Goal: Information Seeking & Learning: Find specific page/section

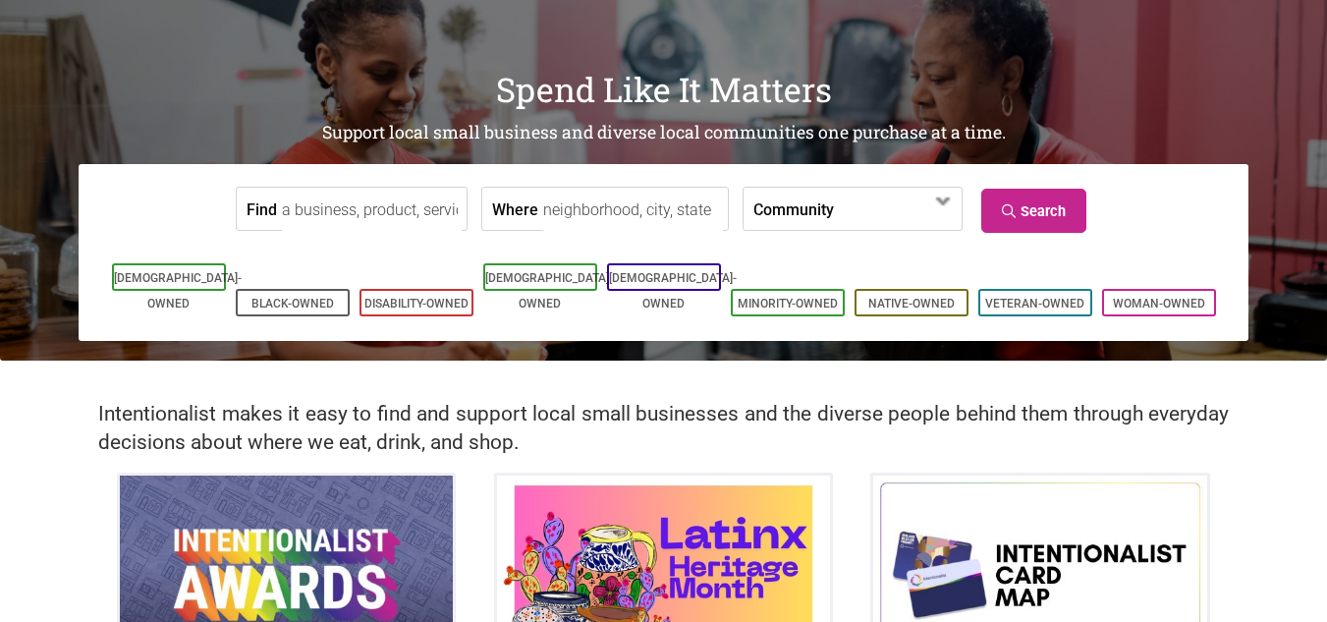
scroll to position [81, 0]
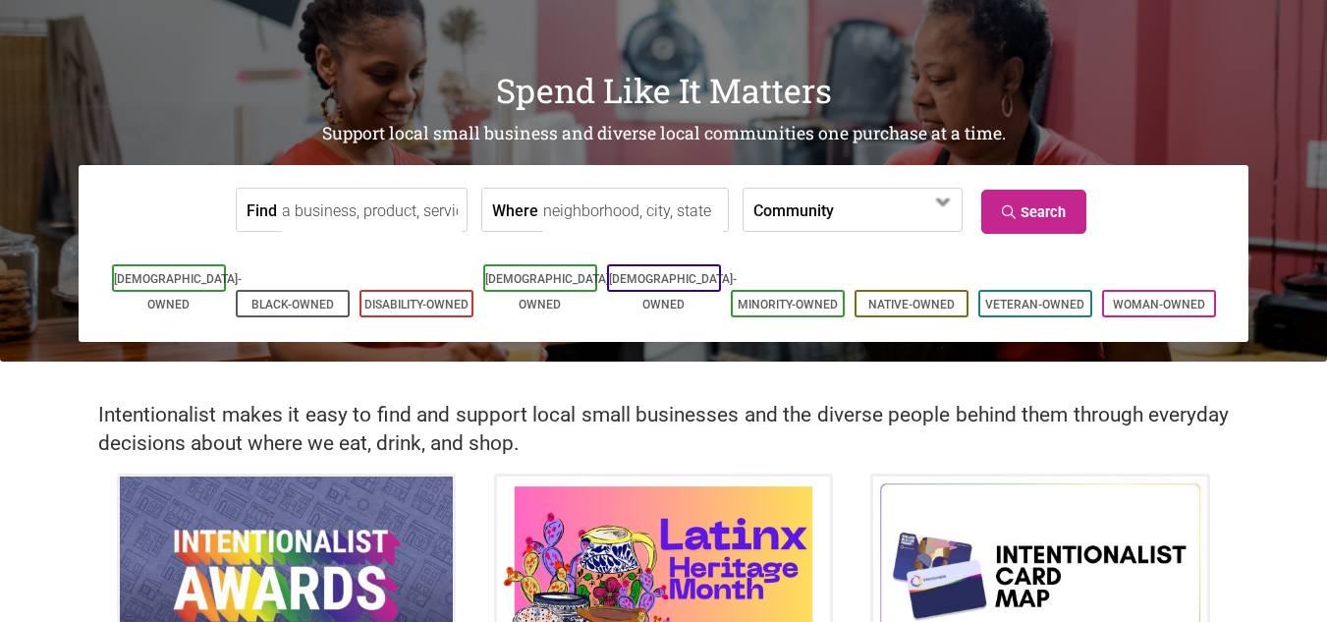
click at [791, 218] on label "Community" at bounding box center [793, 210] width 81 height 42
click at [1142, 184] on form "Find Where Community Asian-Owned Black-Owned Disability-Owned Family-Owned Lati…" at bounding box center [663, 210] width 1140 height 60
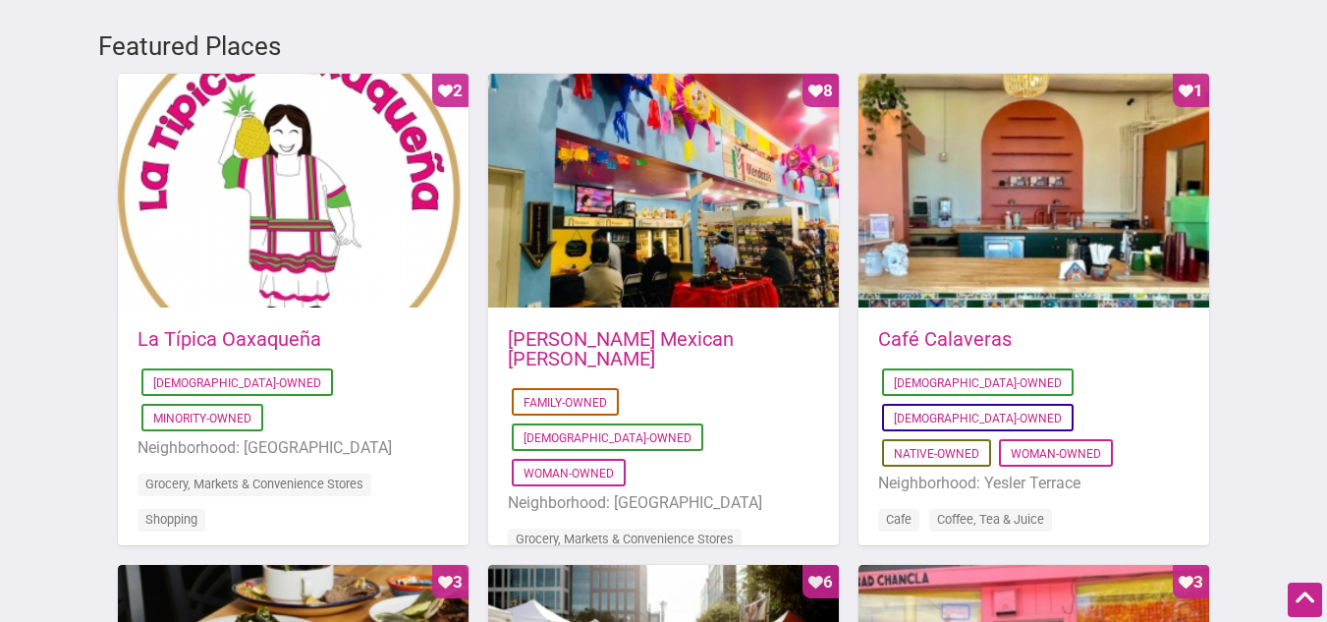
scroll to position [1094, 0]
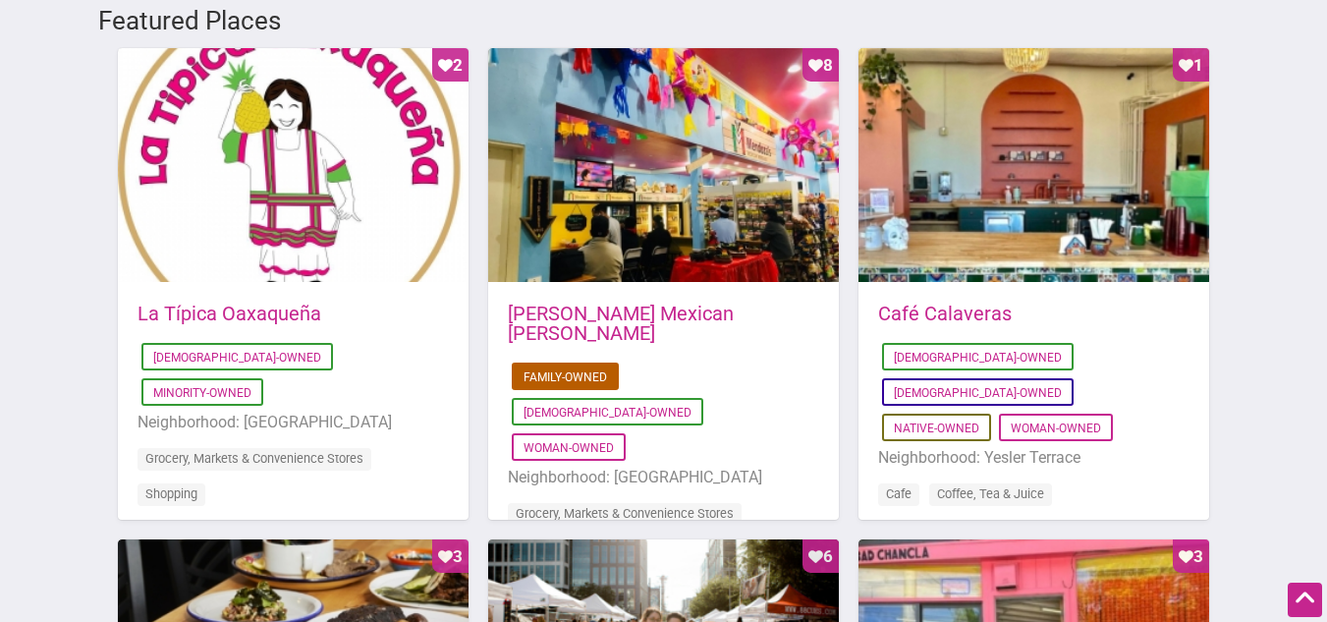
click at [569, 370] on link "Family-Owned" at bounding box center [564, 377] width 83 height 14
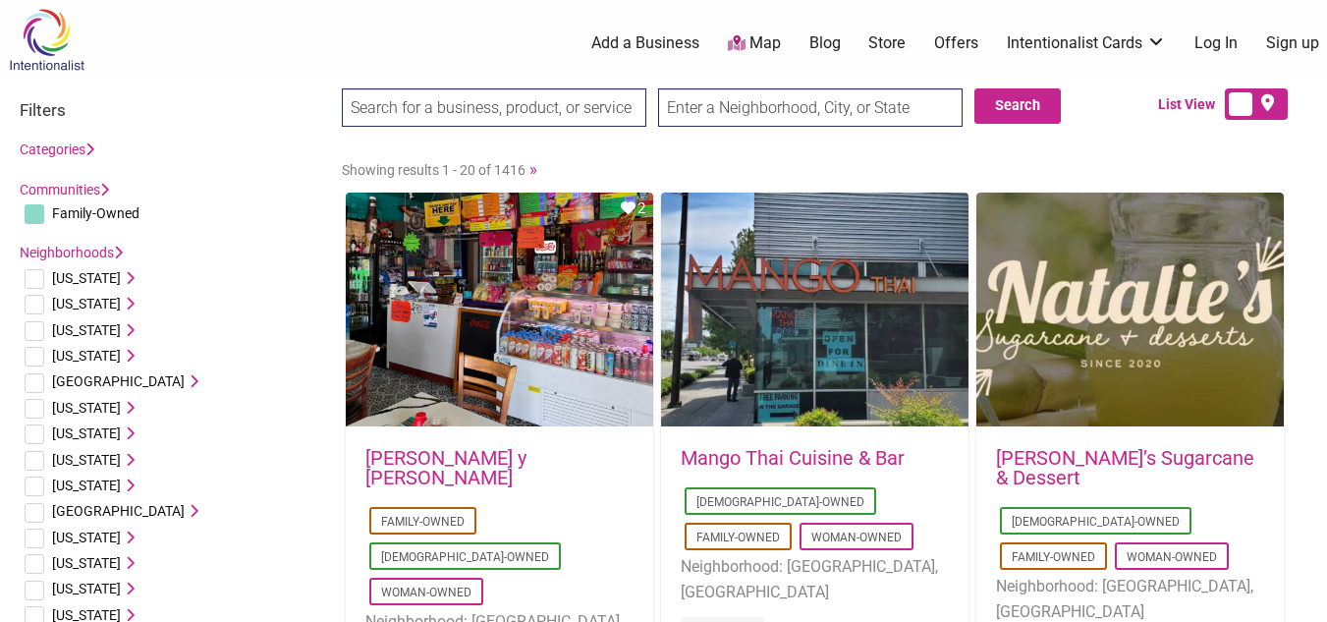
click at [37, 458] on input "checkbox" at bounding box center [35, 461] width 20 height 20
checkbox input "true"
click at [90, 462] on span "Connecticut" at bounding box center [86, 460] width 69 height 16
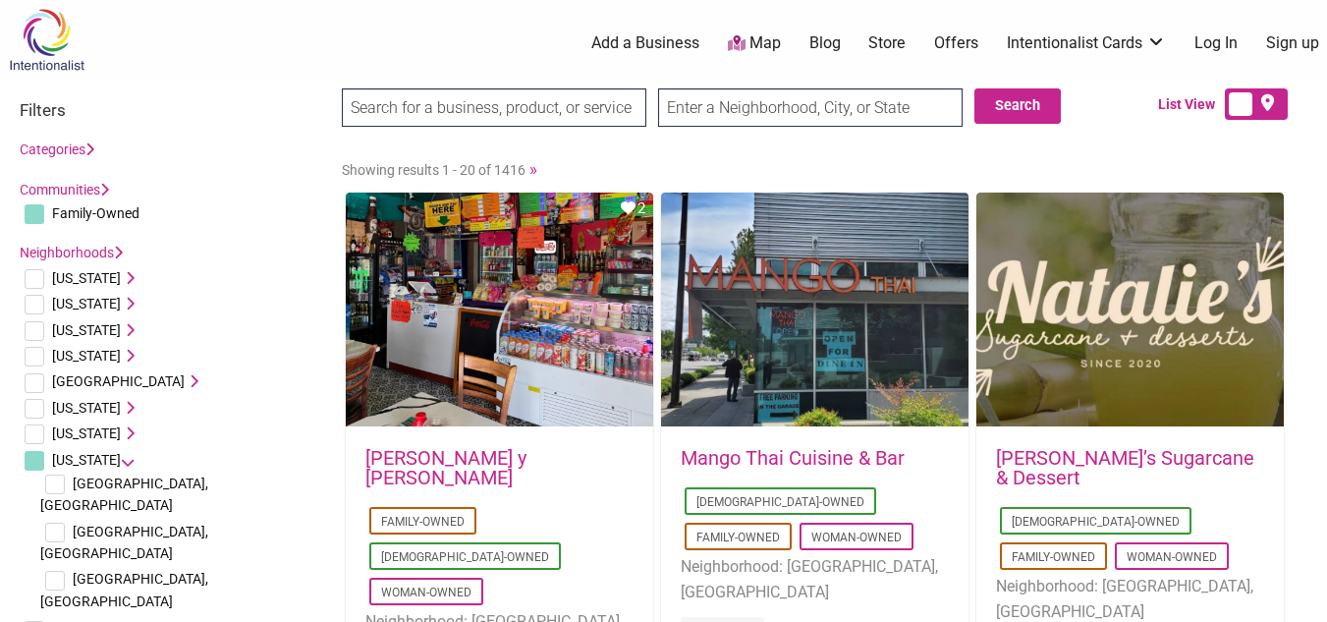
click at [61, 488] on input "checkbox" at bounding box center [55, 484] width 20 height 20
checkbox input "true"
click at [57, 522] on input "checkbox" at bounding box center [55, 532] width 20 height 20
checkbox input "true"
click at [56, 566] on li "Waterbury, CT" at bounding box center [181, 590] width 282 height 48
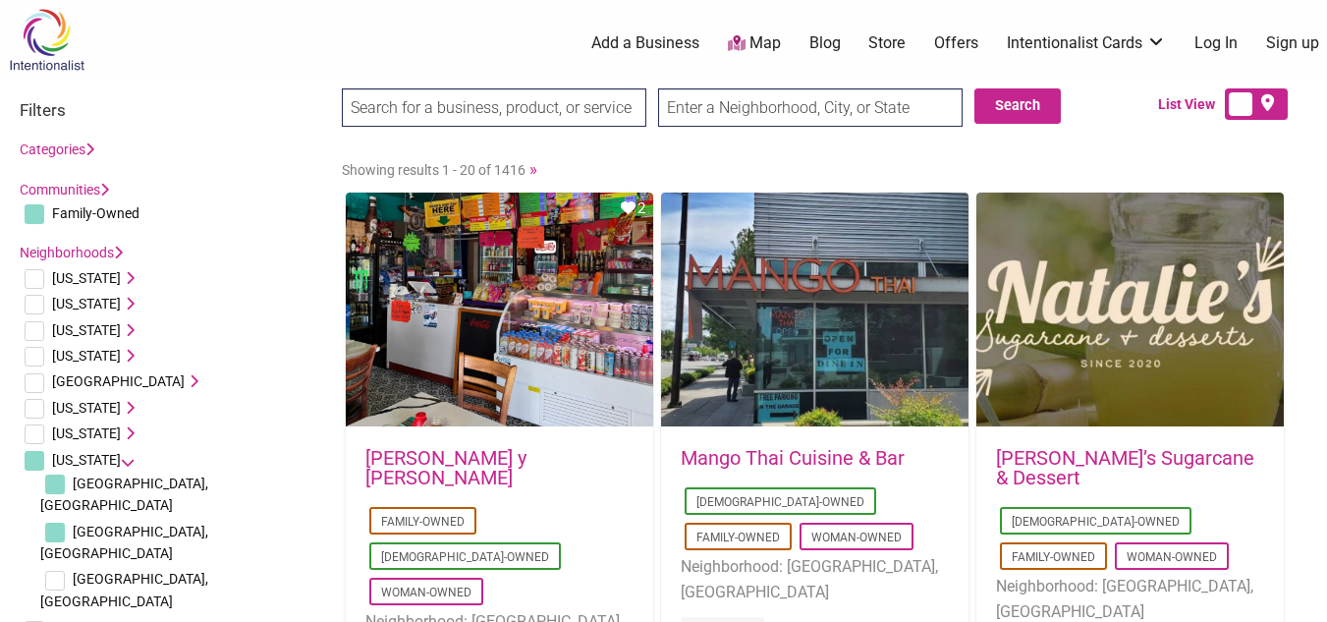
click at [55, 571] on input "checkbox" at bounding box center [55, 581] width 20 height 20
checkbox input "true"
click at [226, 518] on li "Wallingford, CT" at bounding box center [181, 542] width 282 height 48
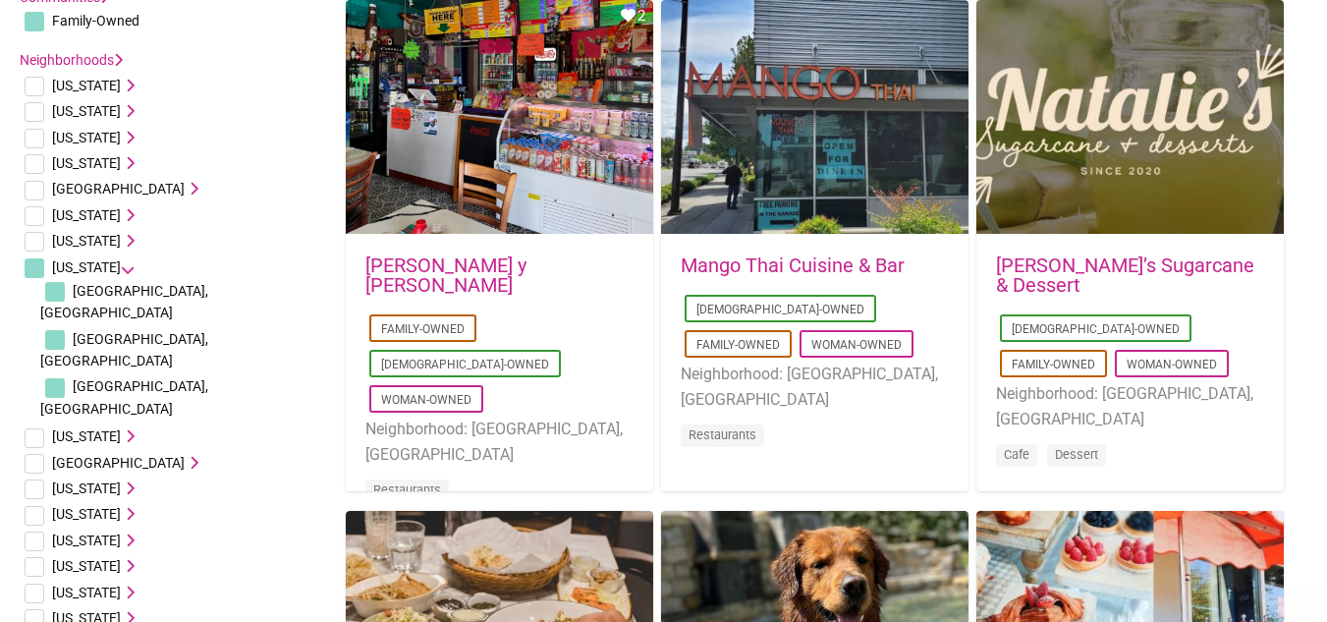
scroll to position [195, 0]
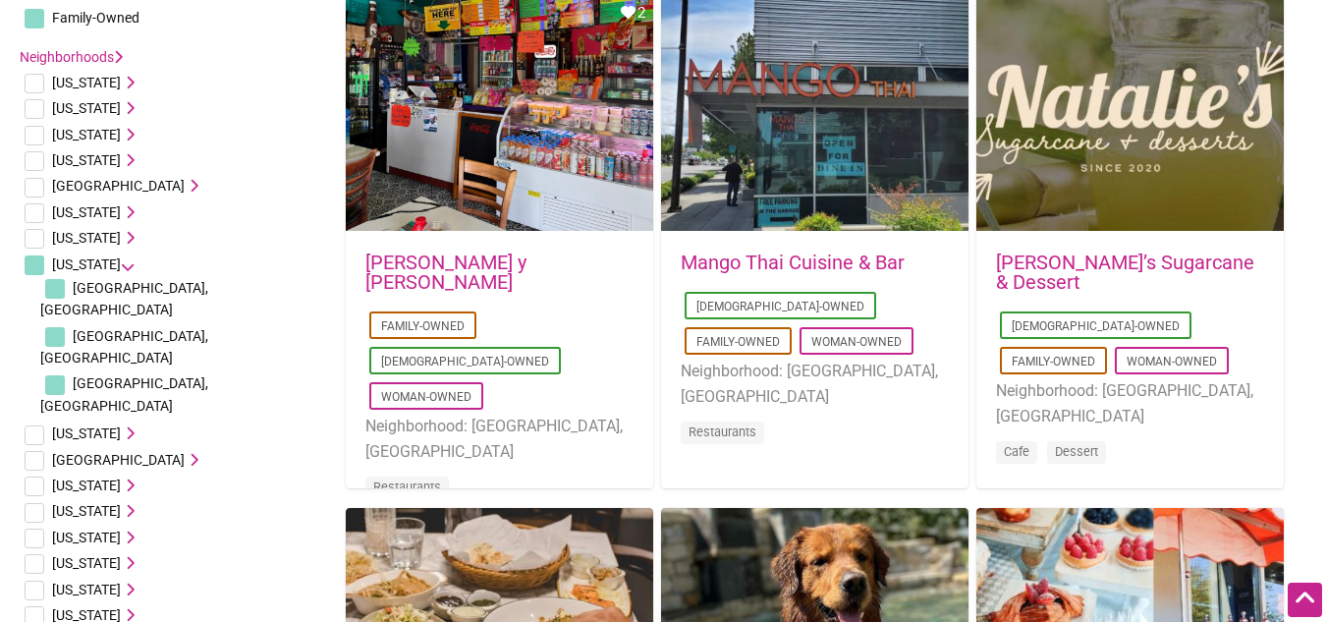
click at [140, 285] on span "New Haven, CT" at bounding box center [124, 298] width 168 height 37
click at [104, 375] on span "Waterbury, CT" at bounding box center [124, 393] width 168 height 37
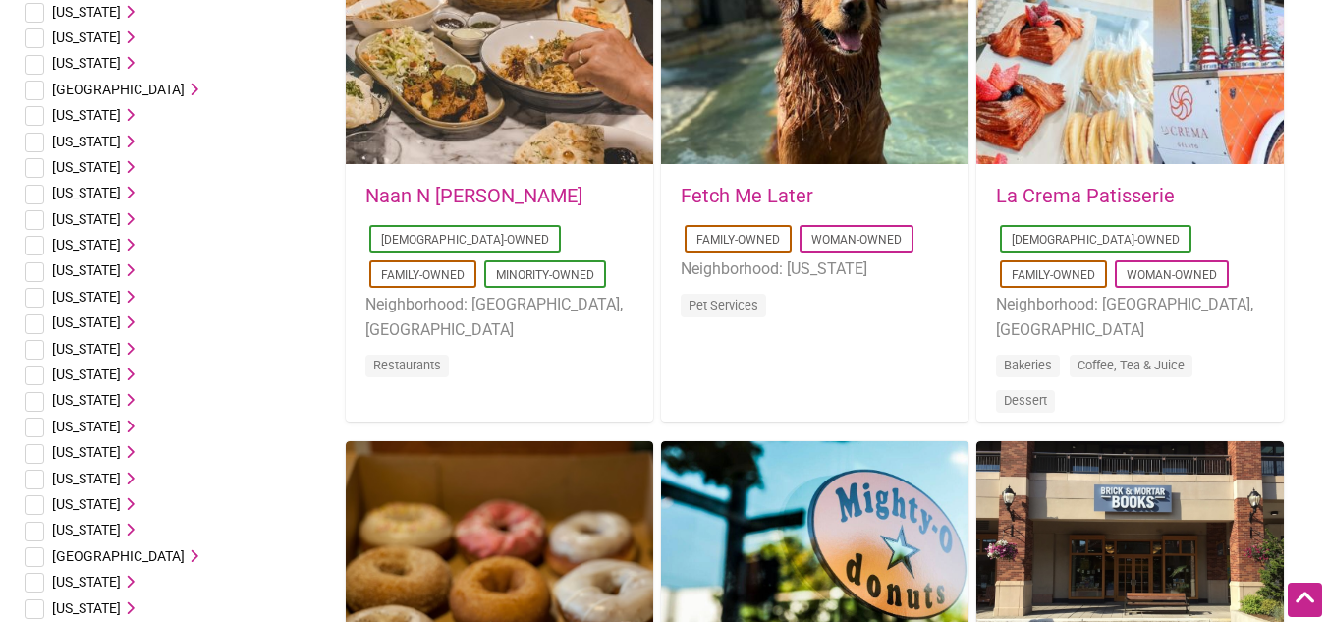
scroll to position [0, 0]
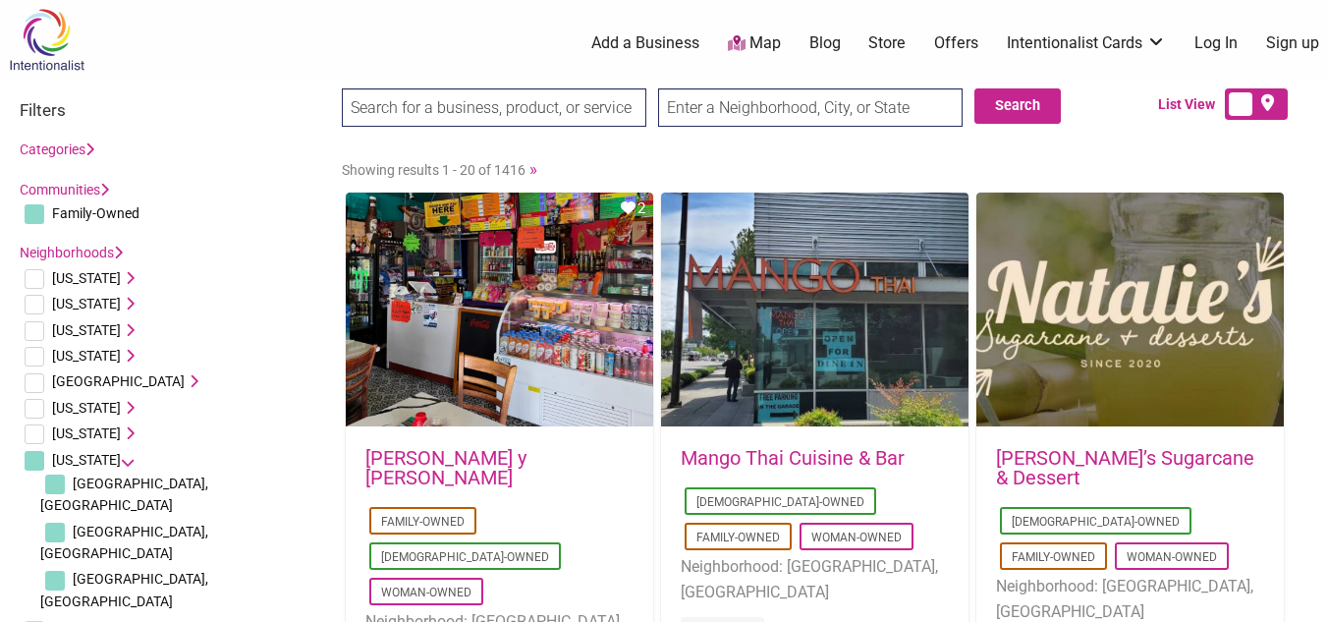
click at [509, 115] on input "search" at bounding box center [494, 107] width 304 height 38
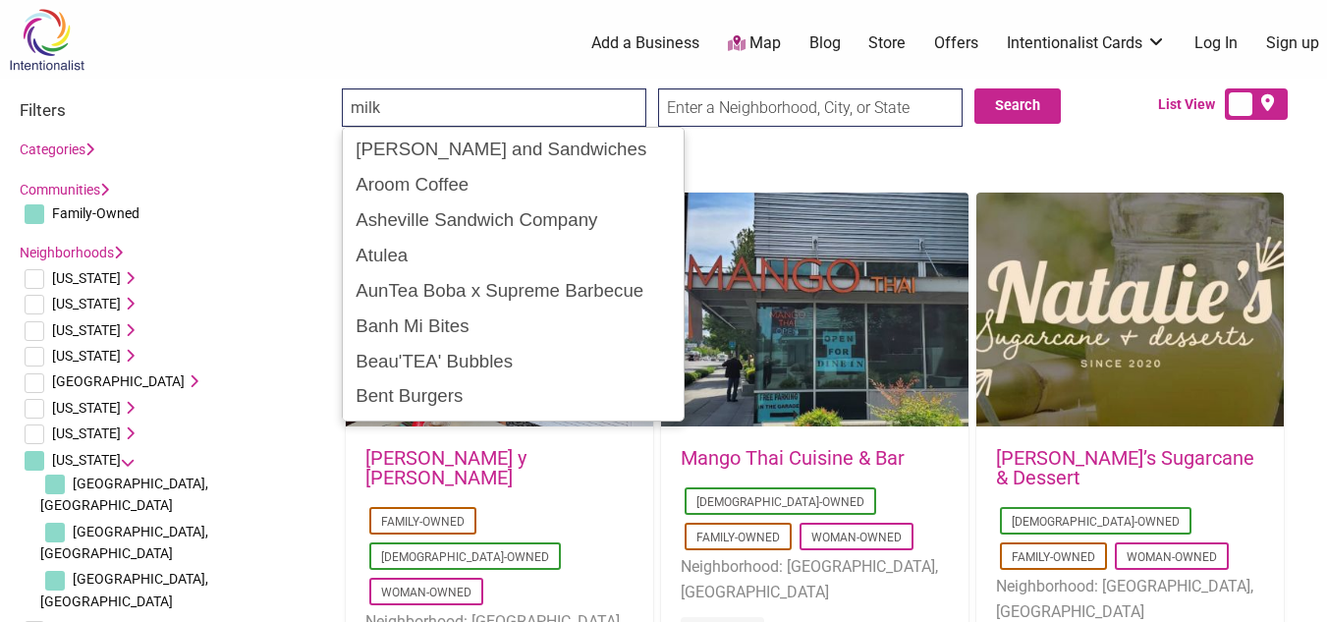
type input "milk"
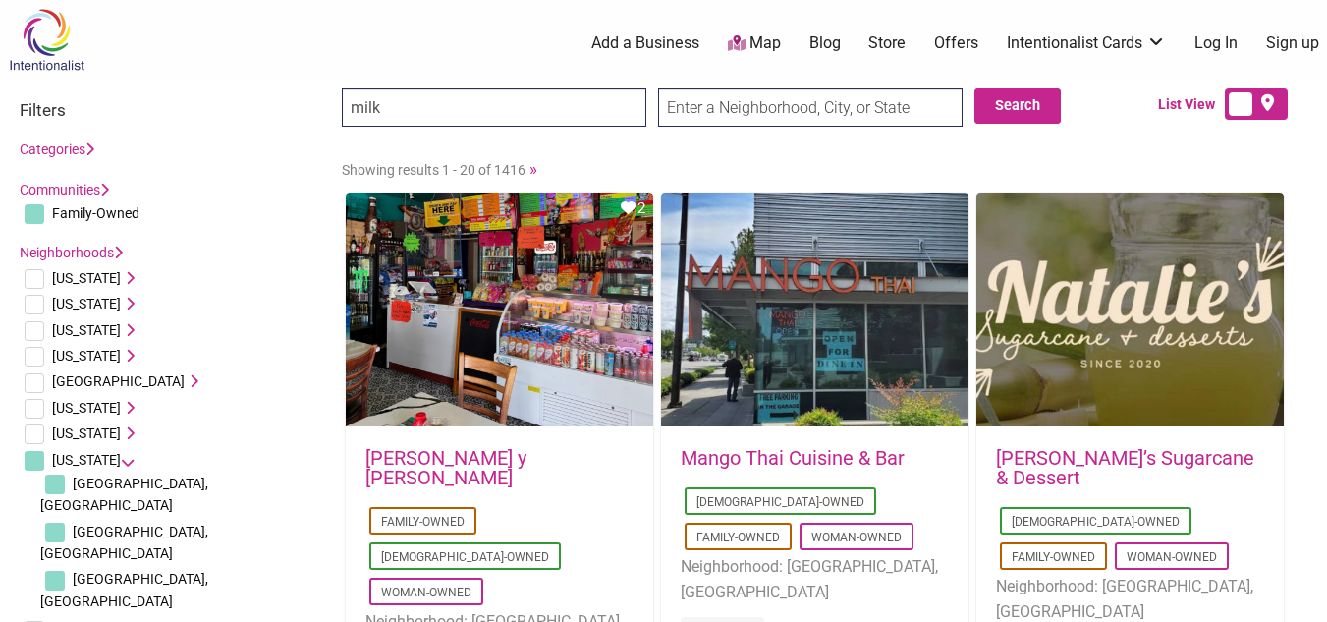
click at [697, 121] on input "text" at bounding box center [810, 107] width 304 height 38
type input "connecticut"
click at [342, 88] on input "Search" at bounding box center [380, 108] width 76 height 40
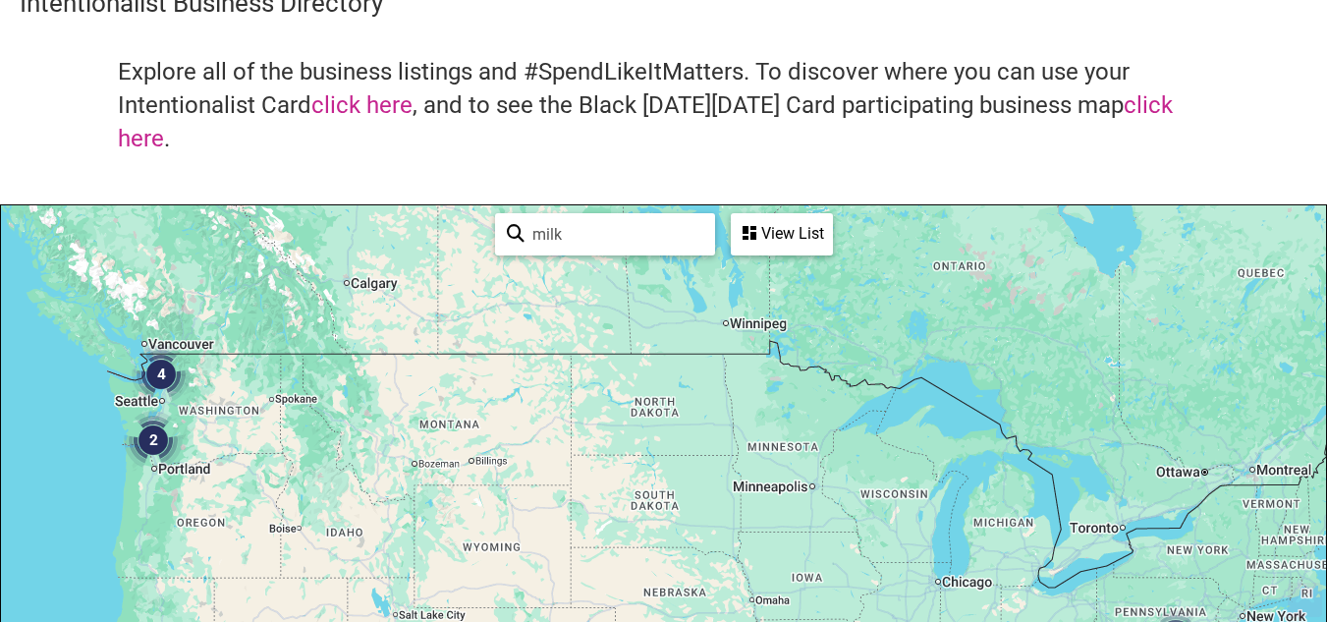
scroll to position [110, 0]
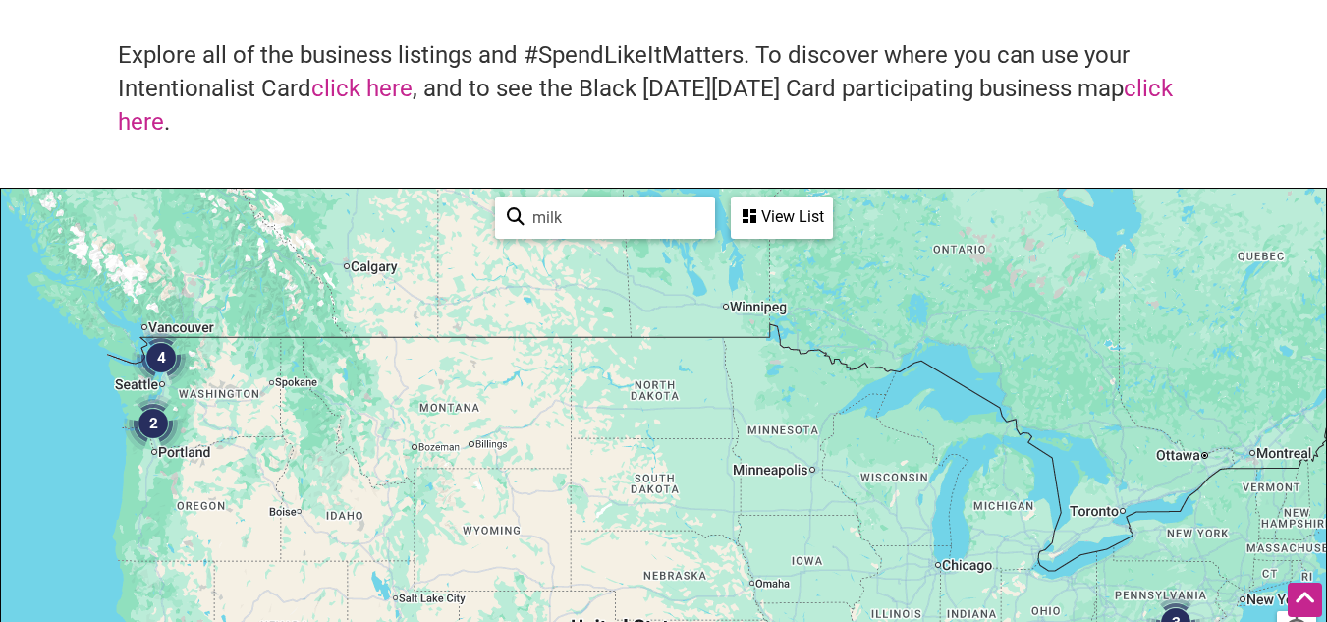
click at [796, 218] on div "View List" at bounding box center [782, 216] width 98 height 37
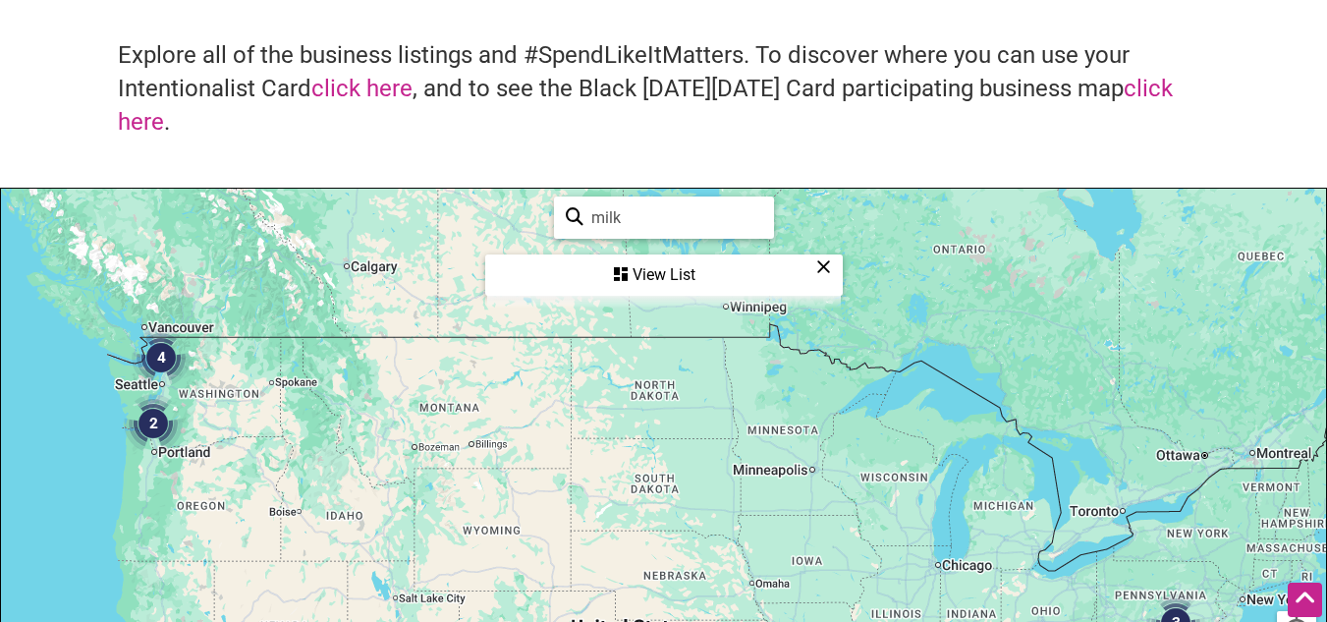
click at [655, 283] on div "View List" at bounding box center [663, 274] width 353 height 37
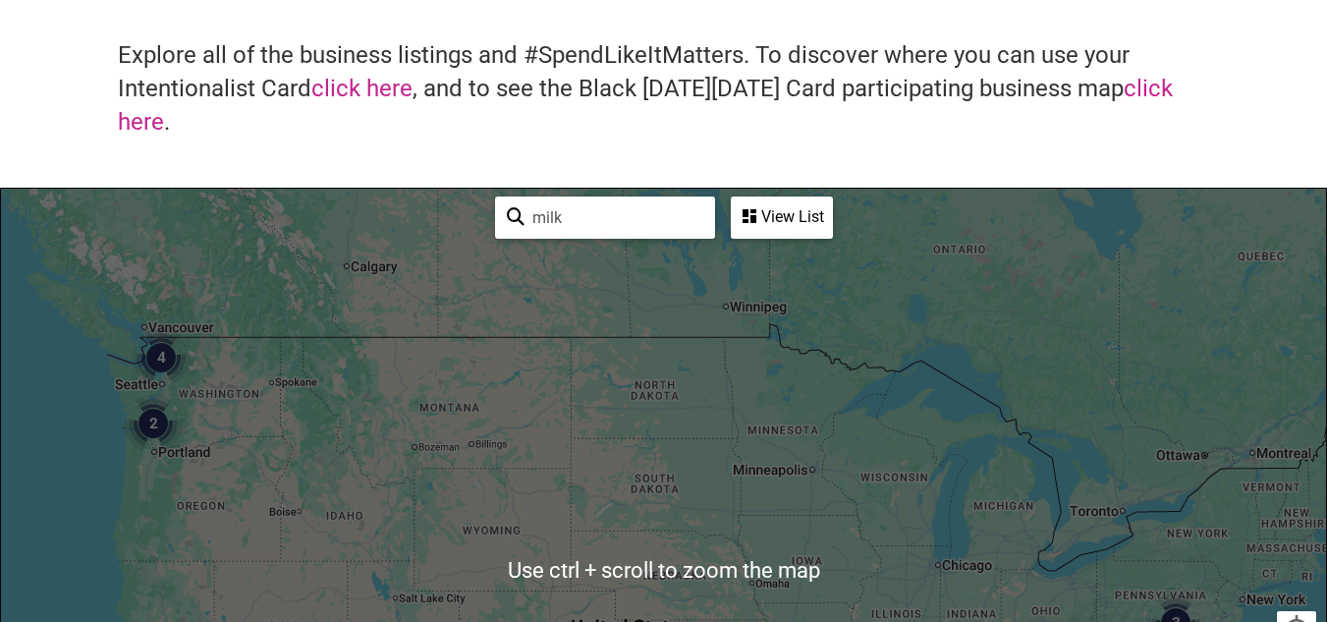
scroll to position [0, 0]
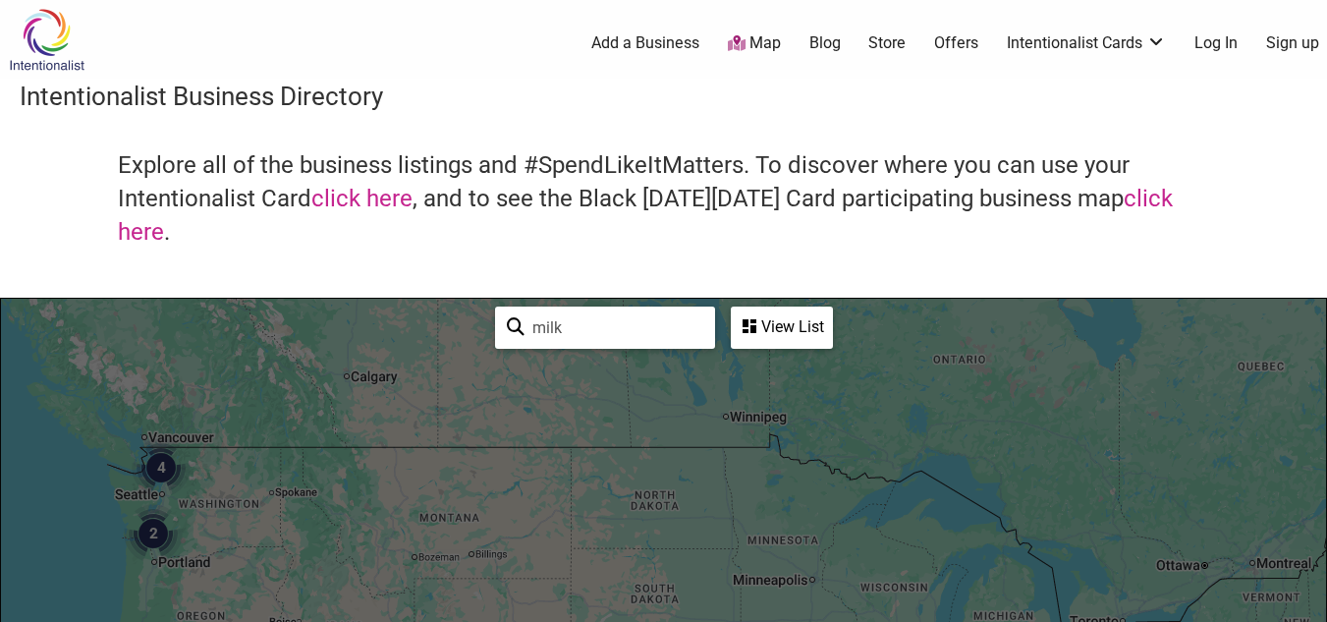
click at [31, 64] on img at bounding box center [46, 40] width 93 height 64
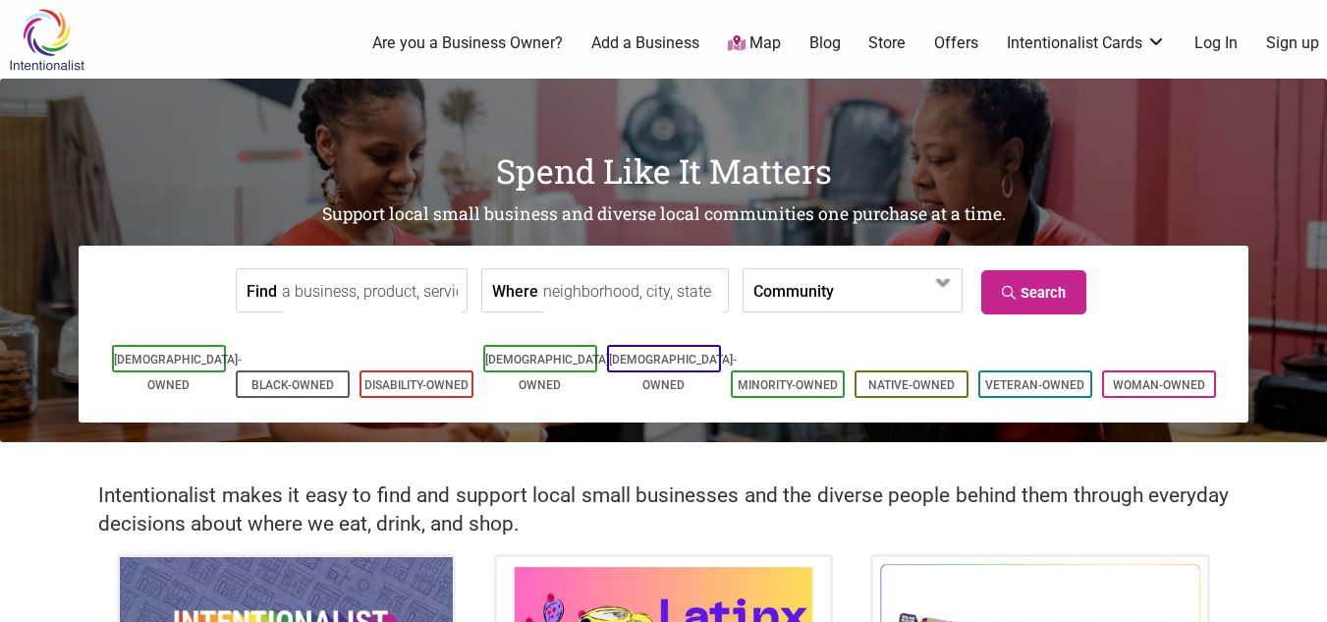
click at [354, 286] on input "Find" at bounding box center [372, 291] width 180 height 44
type input "baby food"
click at [639, 285] on input "Where" at bounding box center [633, 291] width 180 height 44
type input "connecticut"
click at [1022, 282] on link "Search" at bounding box center [1033, 292] width 105 height 44
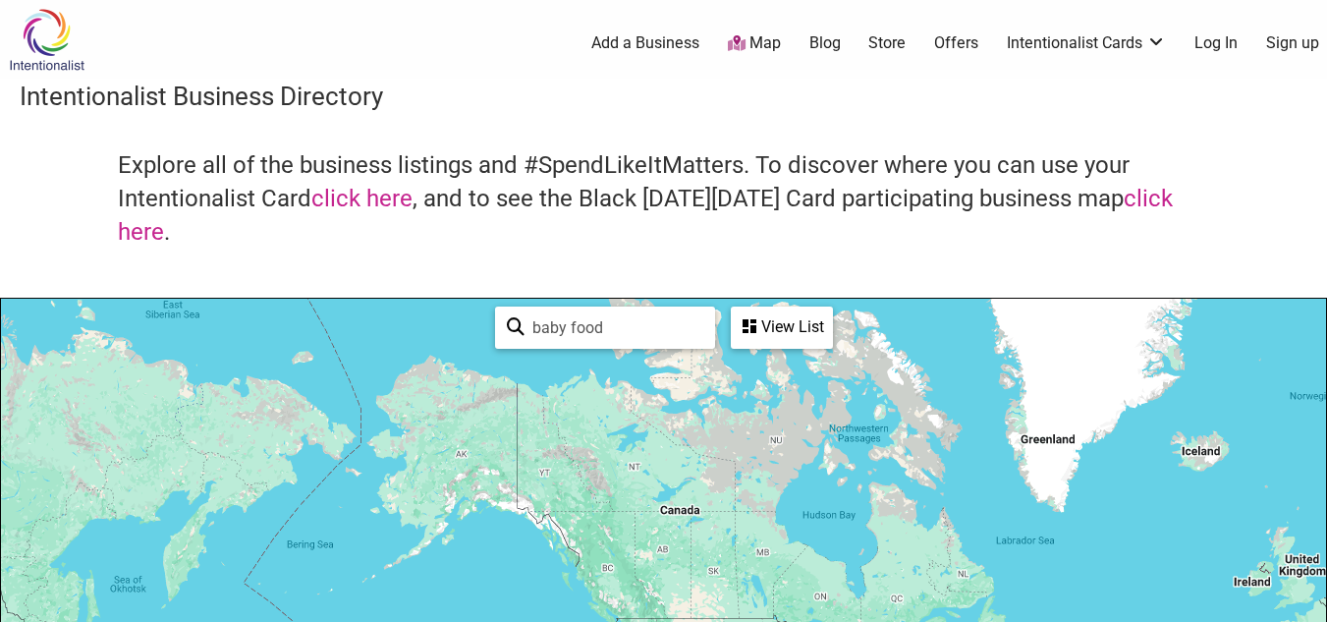
click at [657, 242] on h4 "Explore all of the business listings and #SpendLikeItMatters. To discover where…" at bounding box center [663, 198] width 1091 height 99
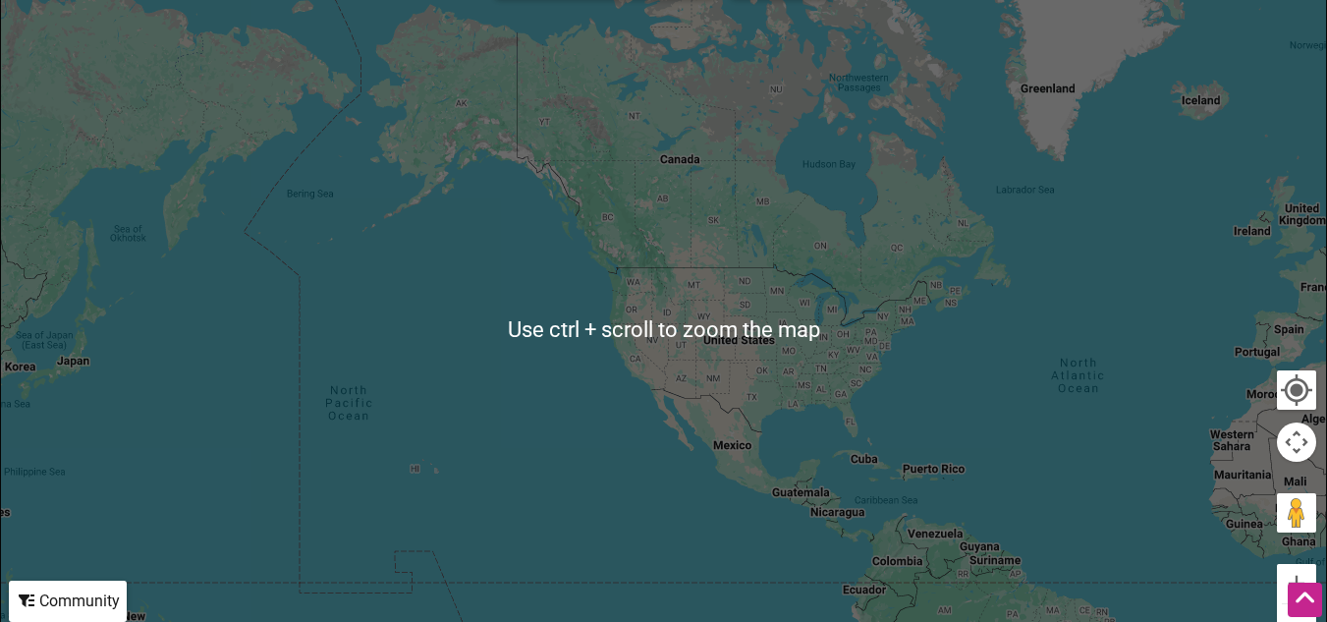
scroll to position [375, 0]
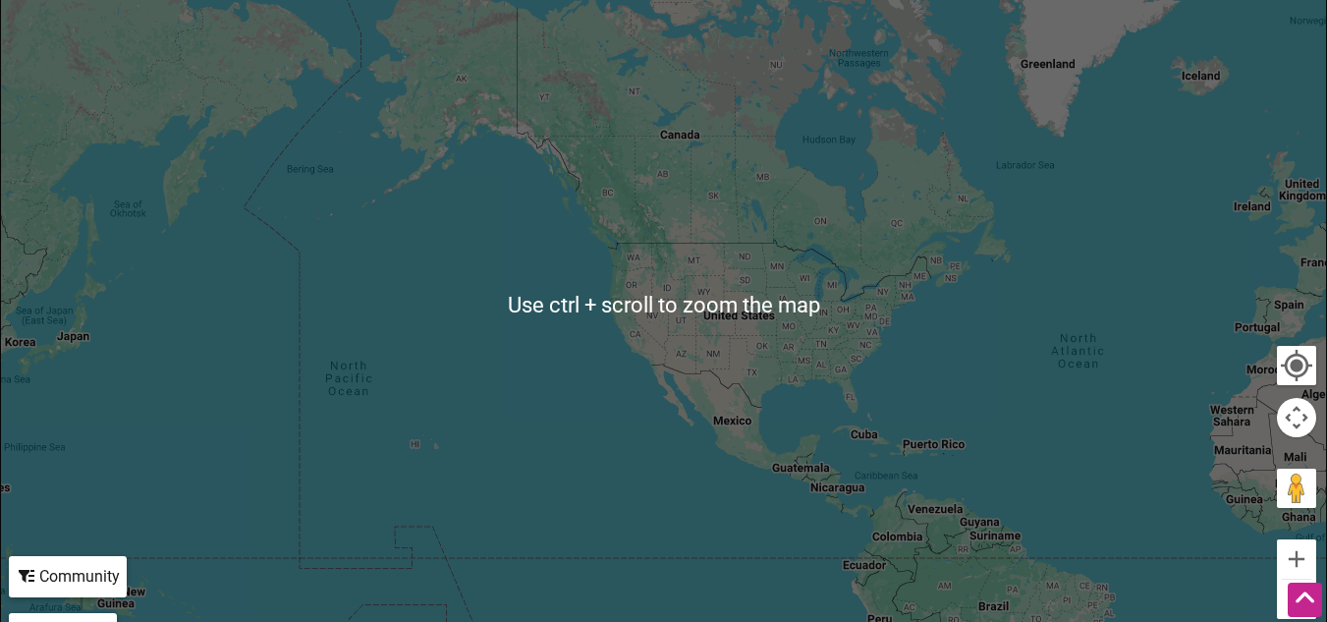
click at [874, 341] on div at bounding box center [663, 305] width 1325 height 764
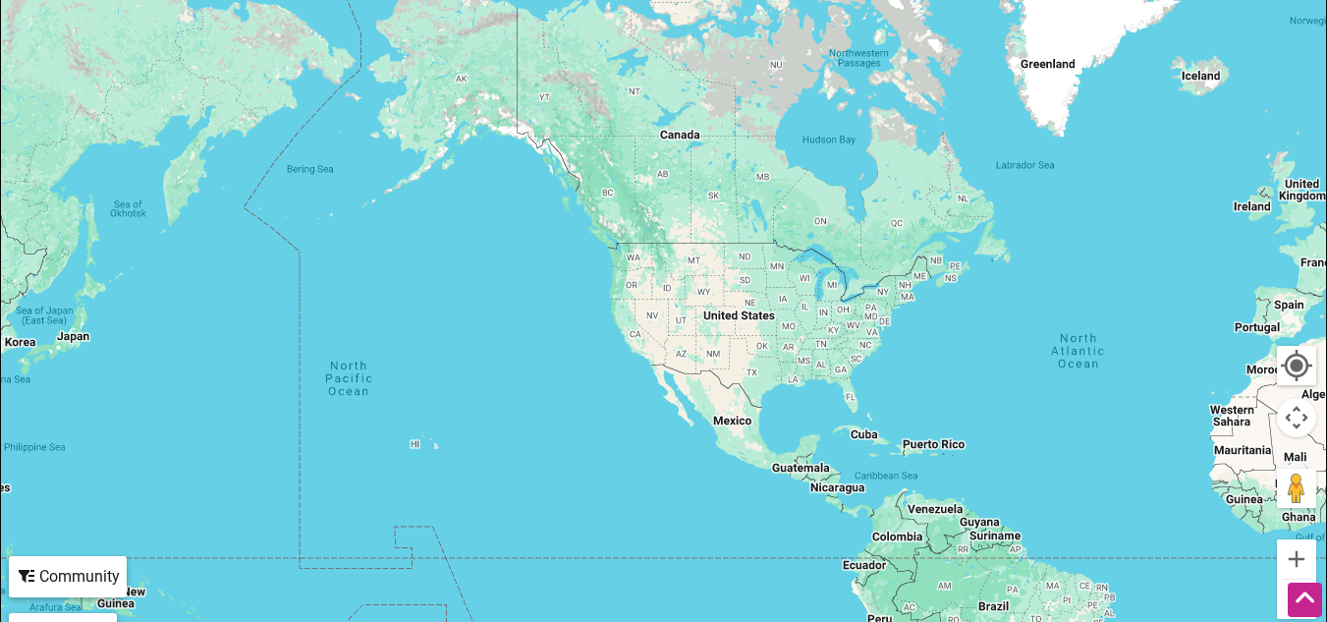
click at [913, 297] on div at bounding box center [663, 305] width 1325 height 764
click at [899, 301] on div at bounding box center [663, 305] width 1325 height 764
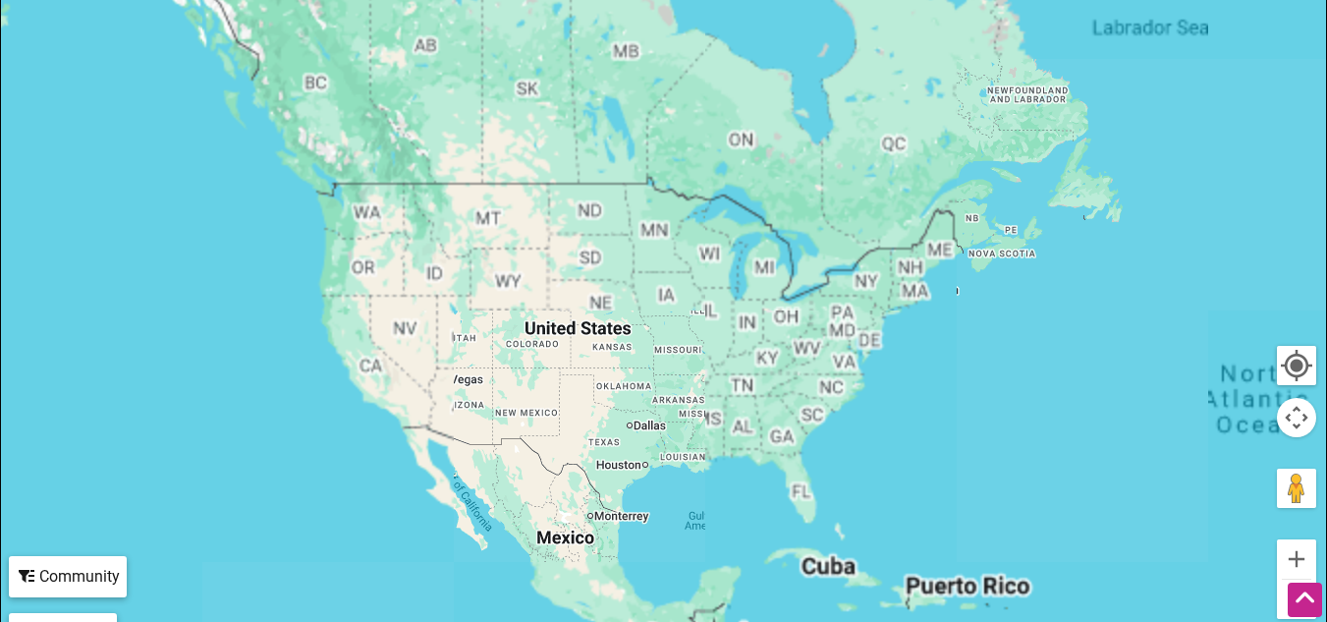
click at [899, 301] on div at bounding box center [663, 305] width 1325 height 764
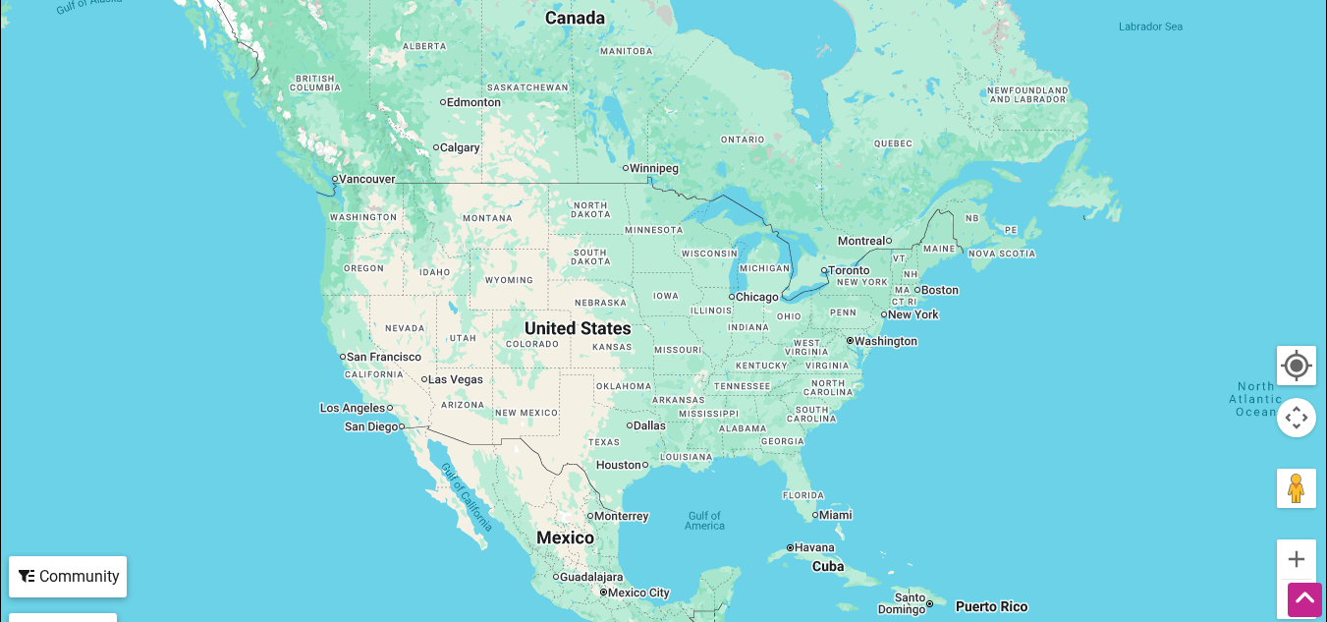
click at [899, 301] on div at bounding box center [663, 305] width 1325 height 764
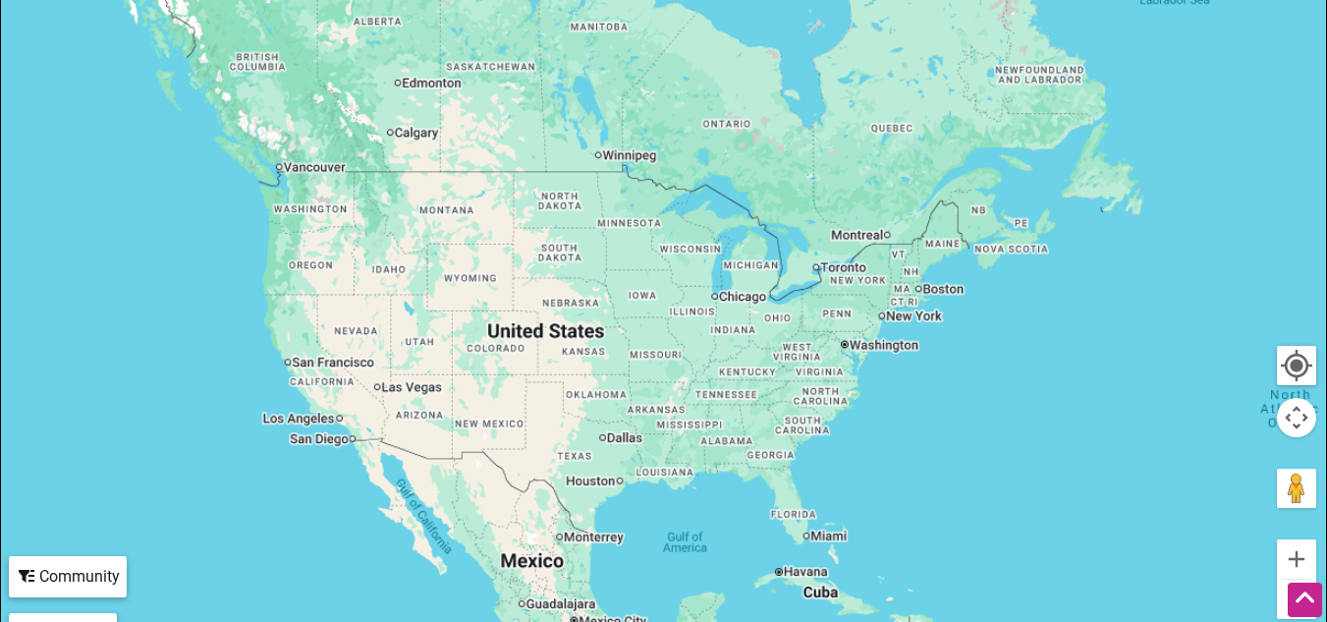
click at [899, 301] on div at bounding box center [663, 305] width 1325 height 764
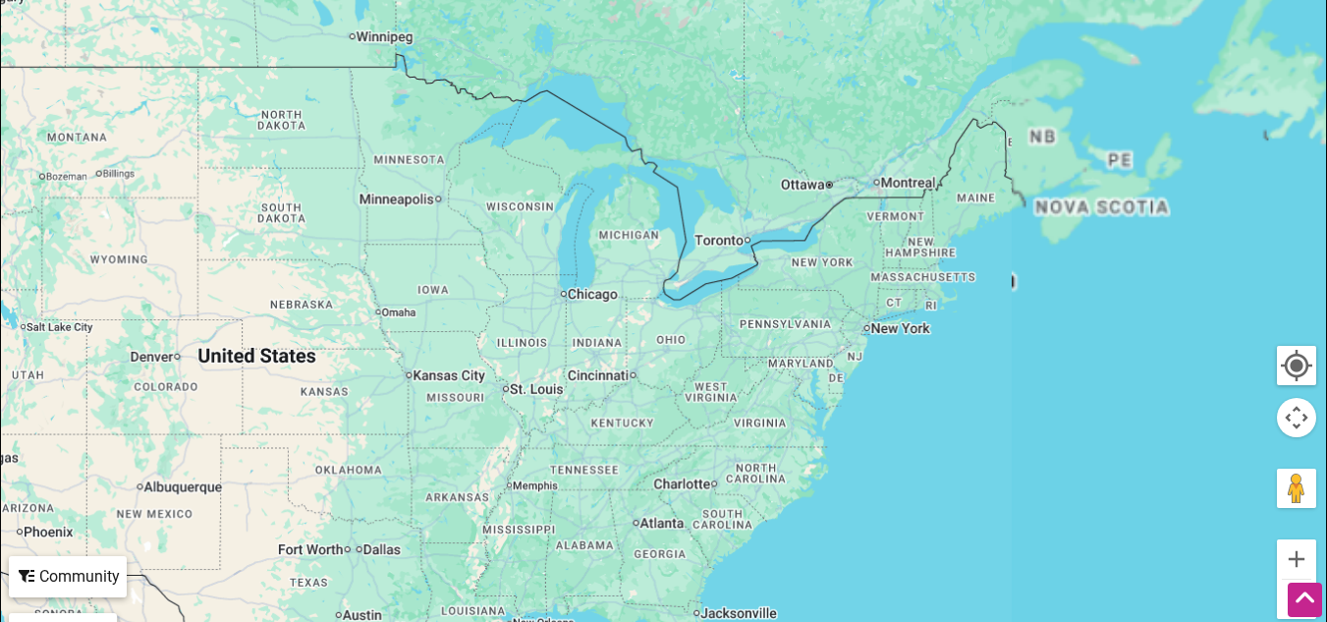
click at [899, 301] on div at bounding box center [663, 305] width 1325 height 764
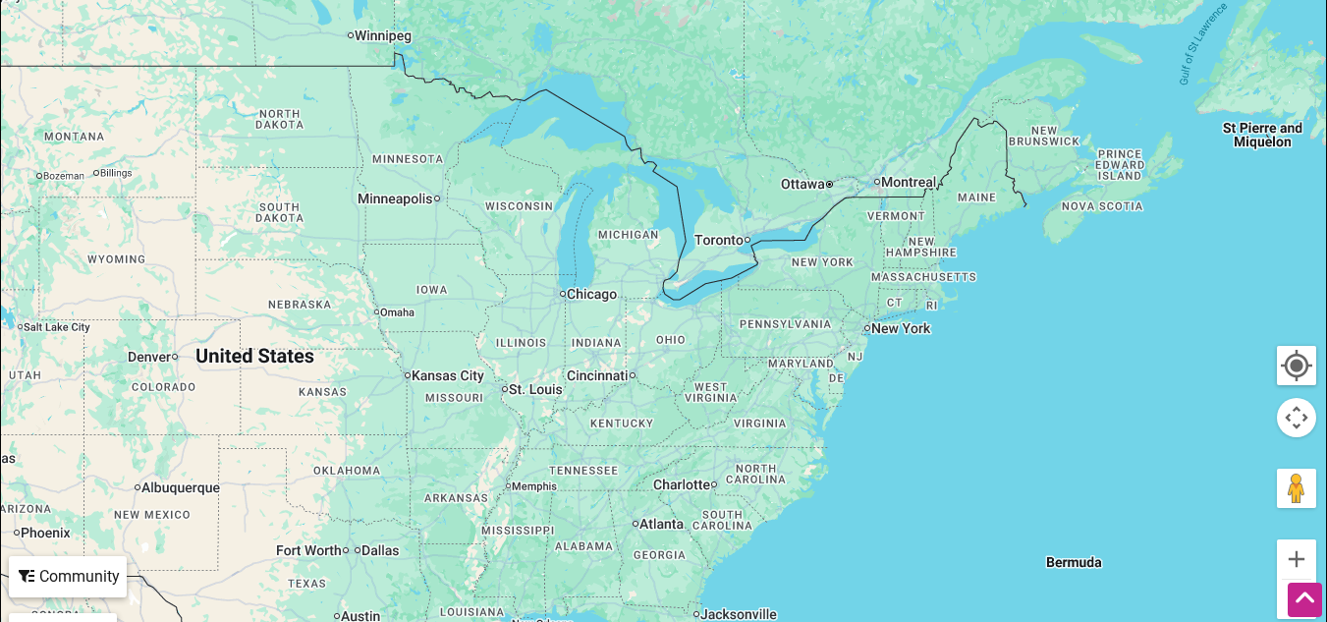
click at [899, 301] on div at bounding box center [663, 305] width 1325 height 764
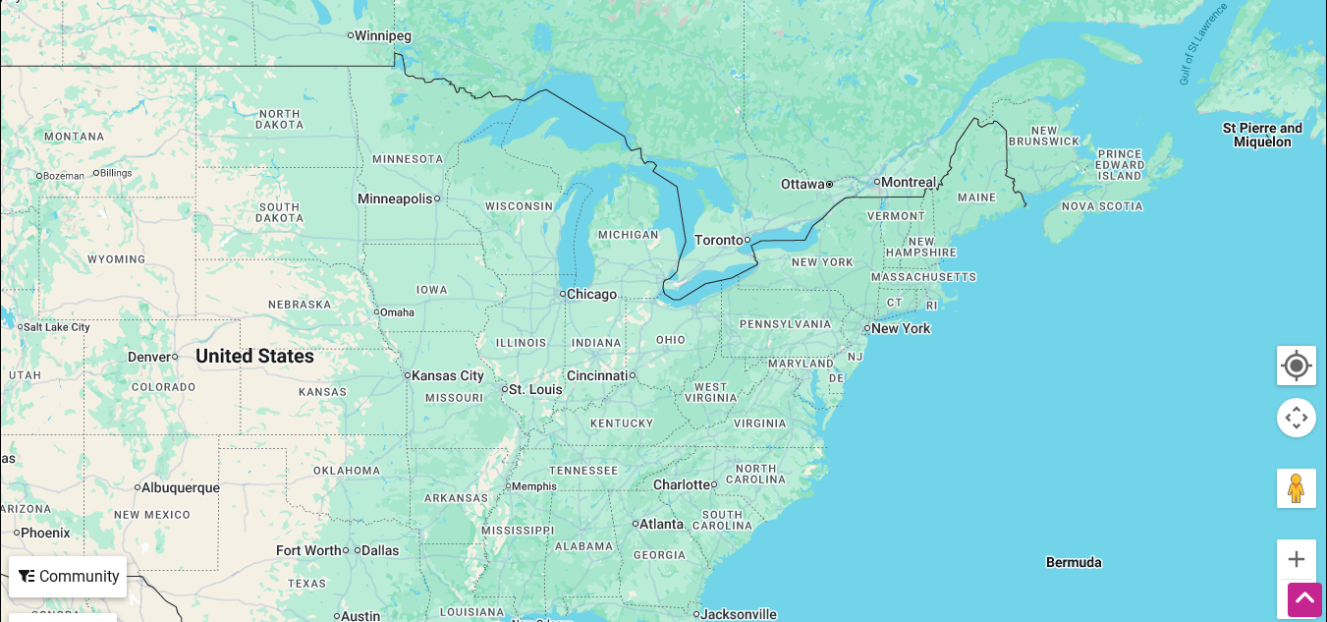
click at [899, 301] on div at bounding box center [663, 305] width 1325 height 764
click at [894, 308] on div at bounding box center [663, 305] width 1325 height 764
